Goal: Navigation & Orientation: Find specific page/section

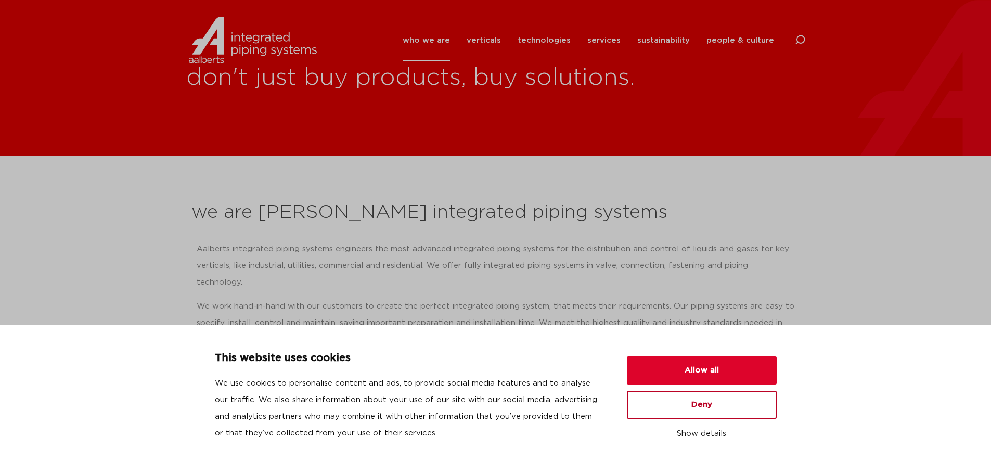
click at [717, 406] on button "Deny" at bounding box center [702, 405] width 150 height 28
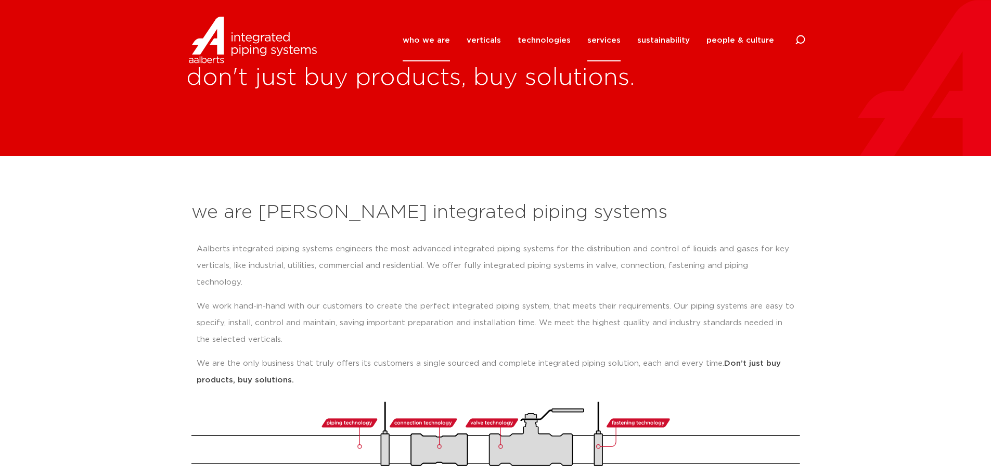
click at [618, 41] on link "services" at bounding box center [603, 40] width 33 height 42
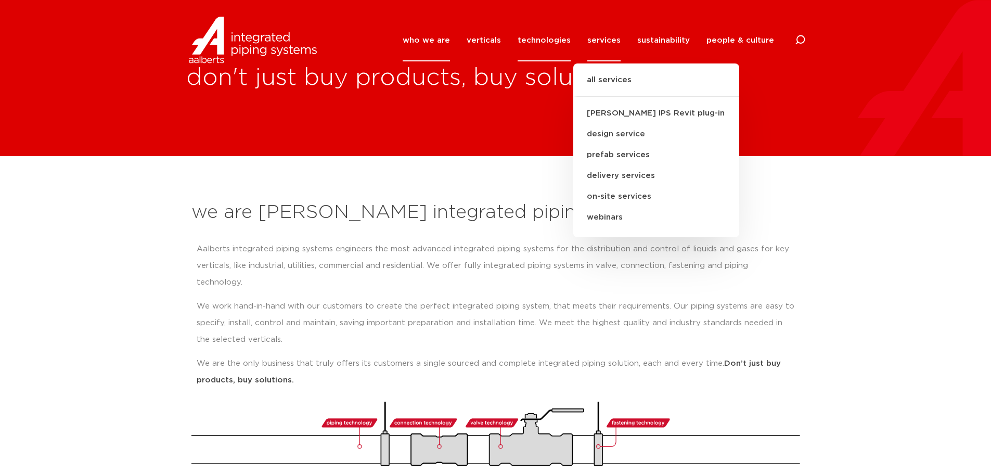
click at [566, 42] on link "technologies" at bounding box center [543, 40] width 53 height 42
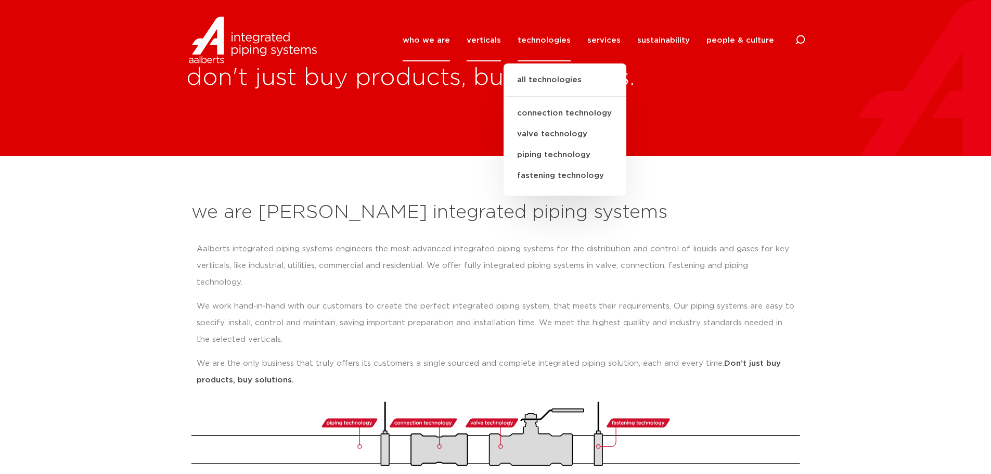
click at [495, 46] on link "verticals" at bounding box center [483, 40] width 34 height 42
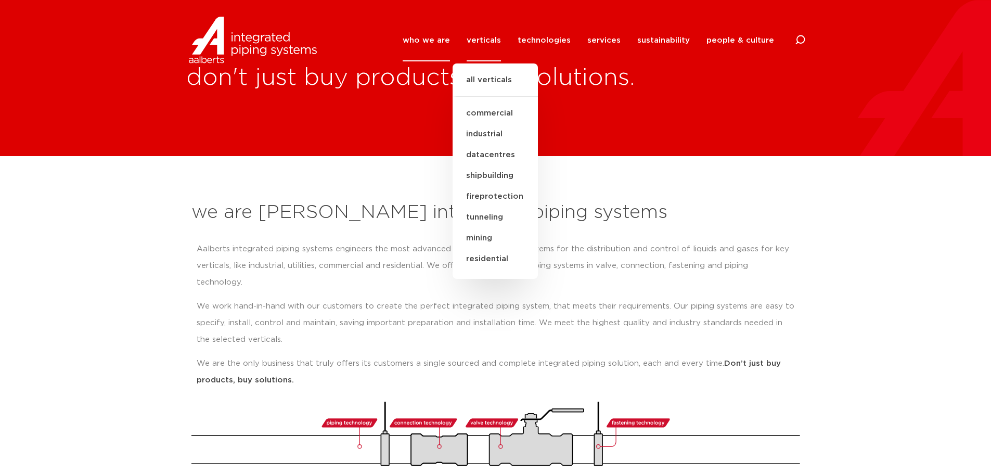
click at [434, 47] on link "who we are" at bounding box center [425, 40] width 47 height 42
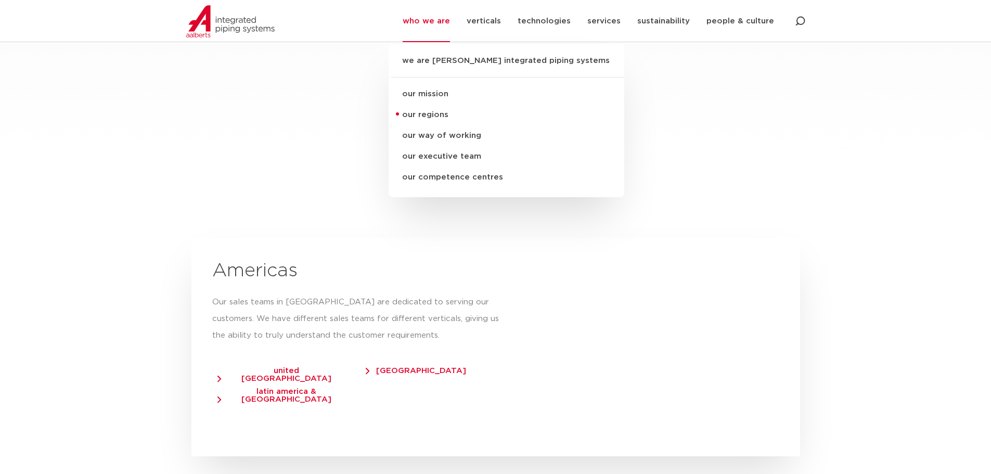
scroll to position [1664, 0]
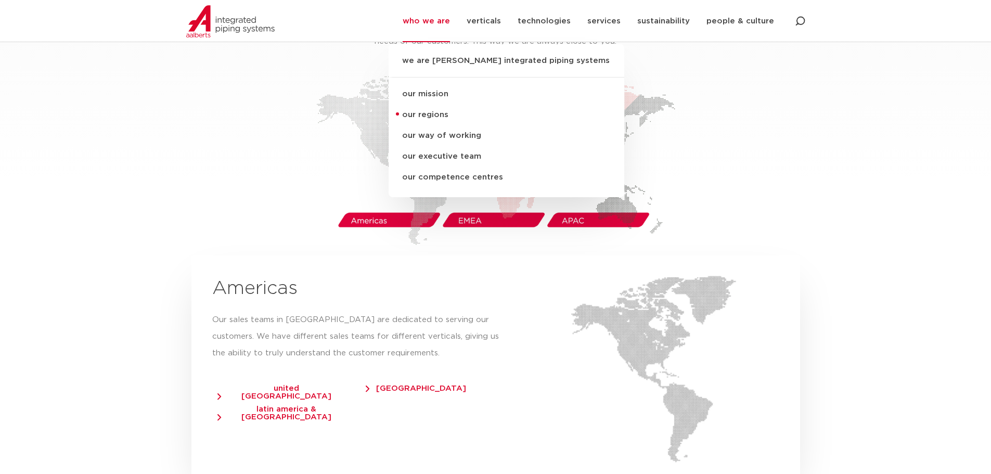
click at [304, 384] on span "united [GEOGRAPHIC_DATA]" at bounding box center [281, 392] width 128 height 16
